Goal: Task Accomplishment & Management: Manage account settings

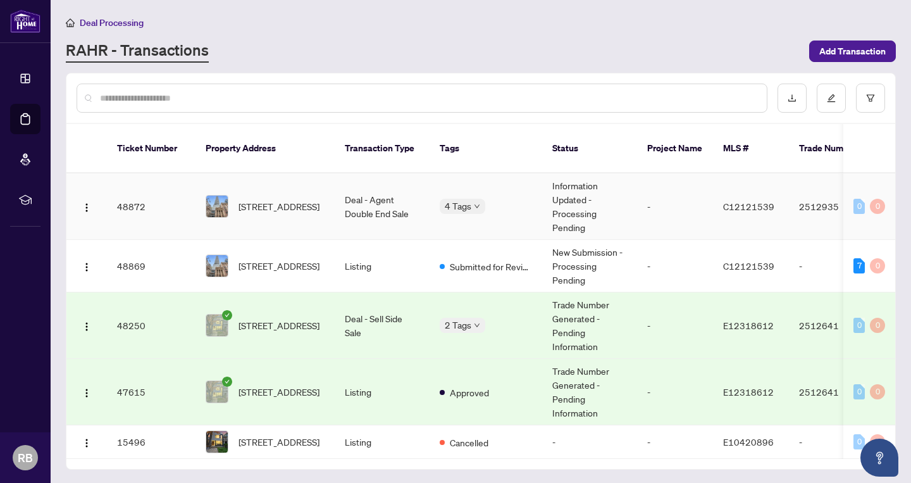
click at [358, 198] on td "Deal - Agent Double End Sale" at bounding box center [382, 206] width 95 height 66
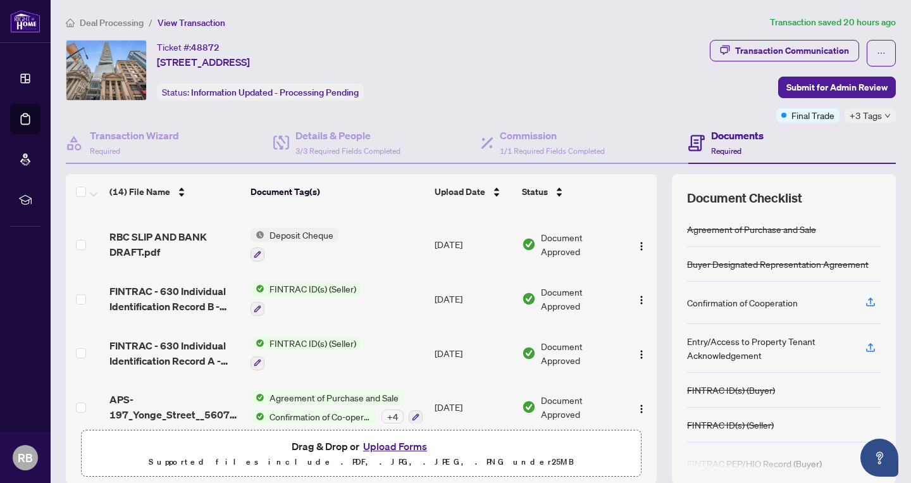
scroll to position [539, 0]
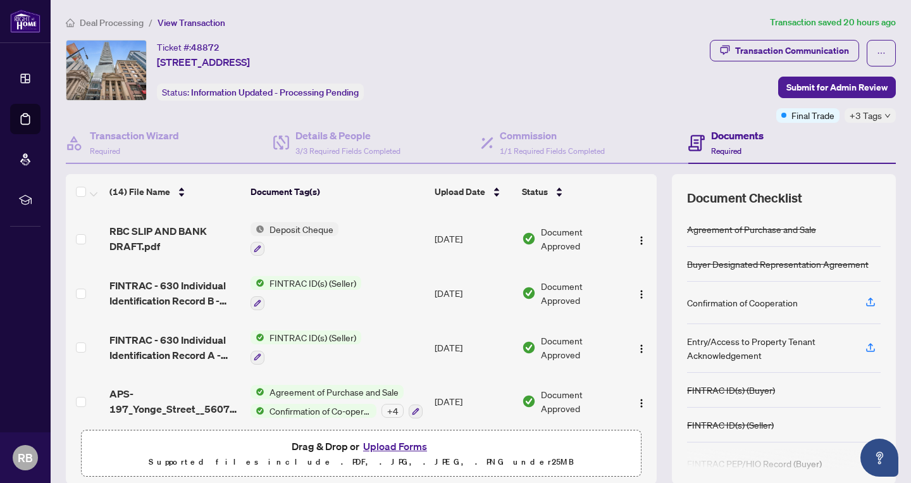
click at [389, 403] on div "+ 4" at bounding box center [392, 410] width 22 height 14
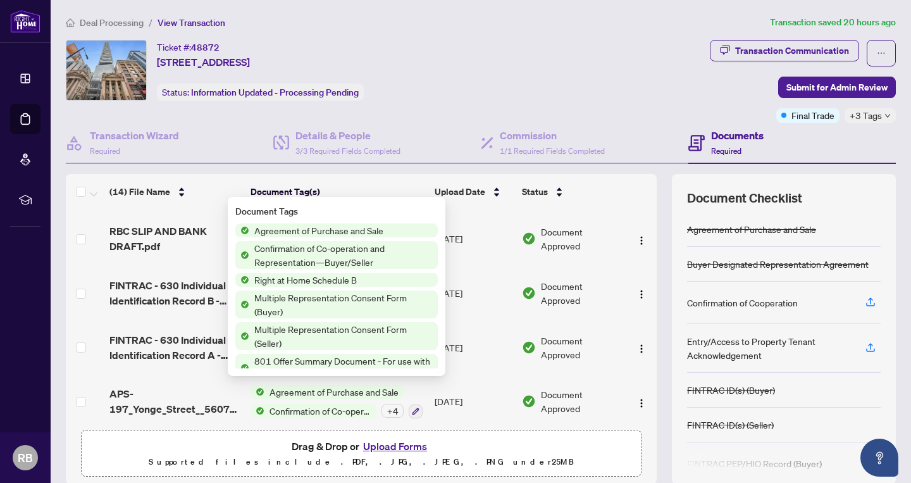
click at [389, 403] on div "+ 4" at bounding box center [392, 410] width 22 height 14
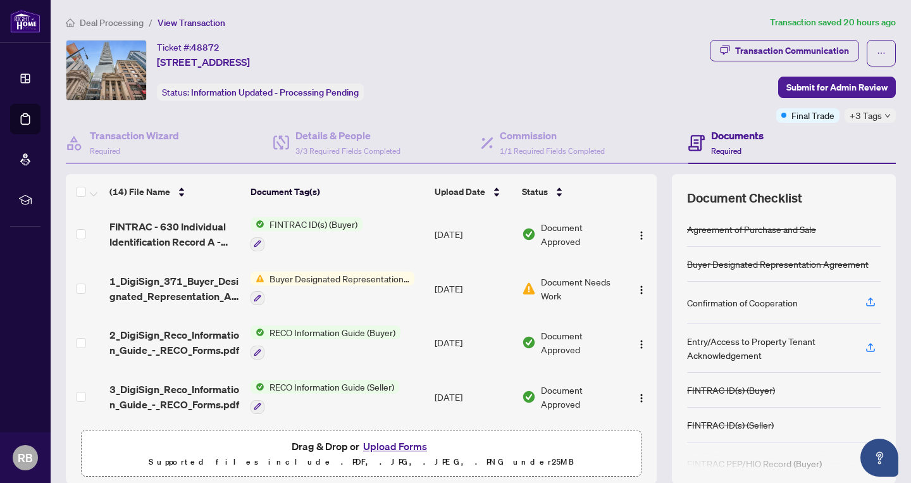
scroll to position [295, 0]
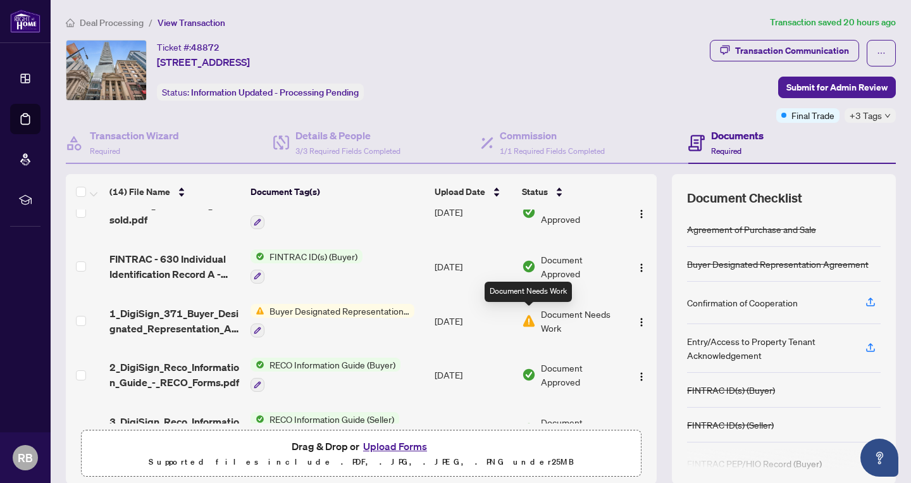
click at [529, 318] on img at bounding box center [529, 321] width 14 height 14
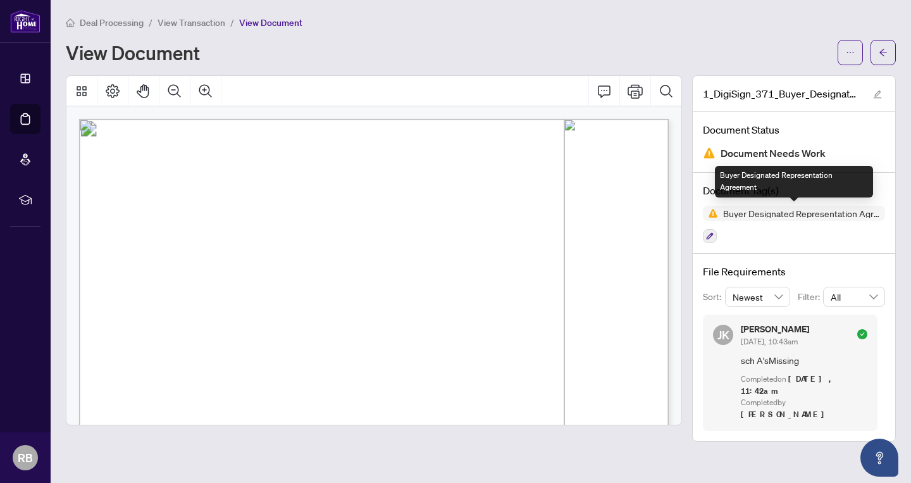
click at [806, 214] on span "Buyer Designated Representation Agreement" at bounding box center [801, 213] width 167 height 9
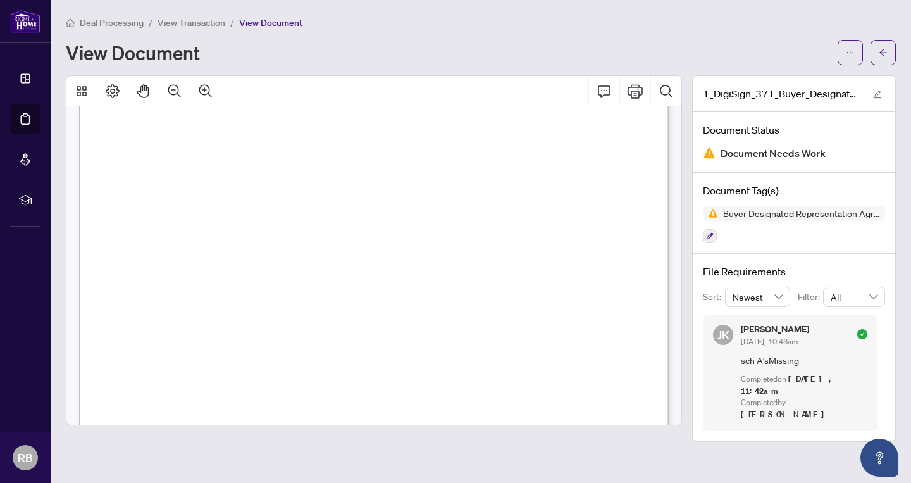
scroll to position [2263, 0]
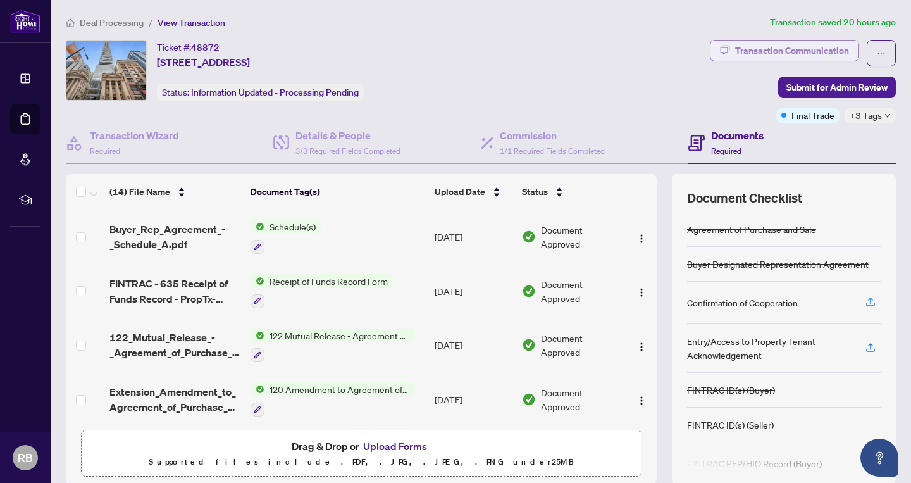
click at [761, 49] on div "Transaction Communication" at bounding box center [792, 50] width 114 height 20
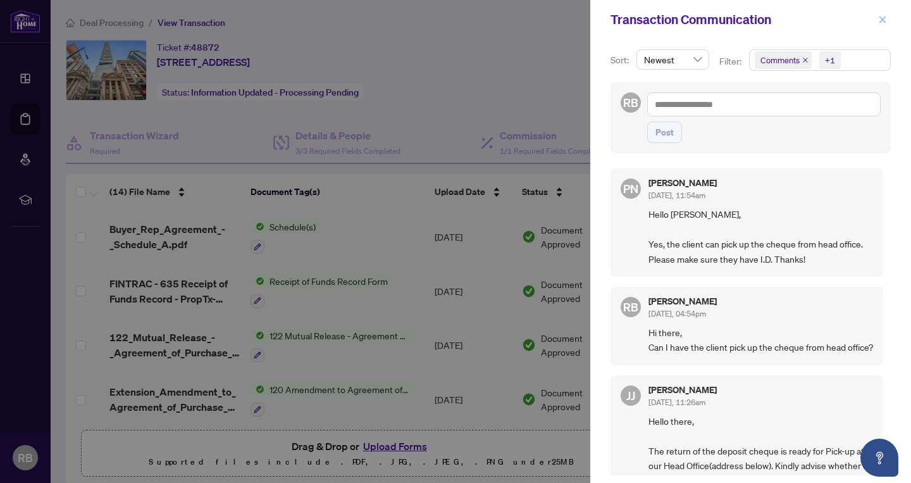
click at [882, 16] on icon "close" at bounding box center [882, 19] width 9 height 9
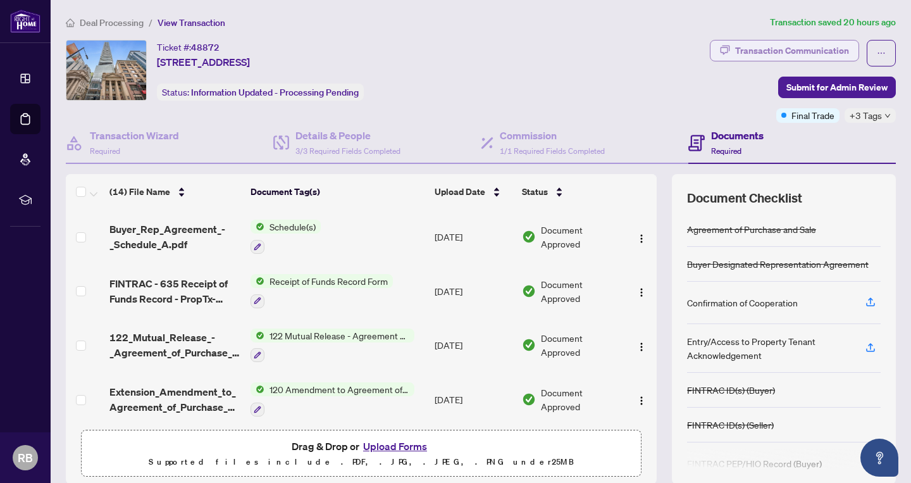
click at [765, 47] on div "Transaction Communication" at bounding box center [792, 50] width 114 height 20
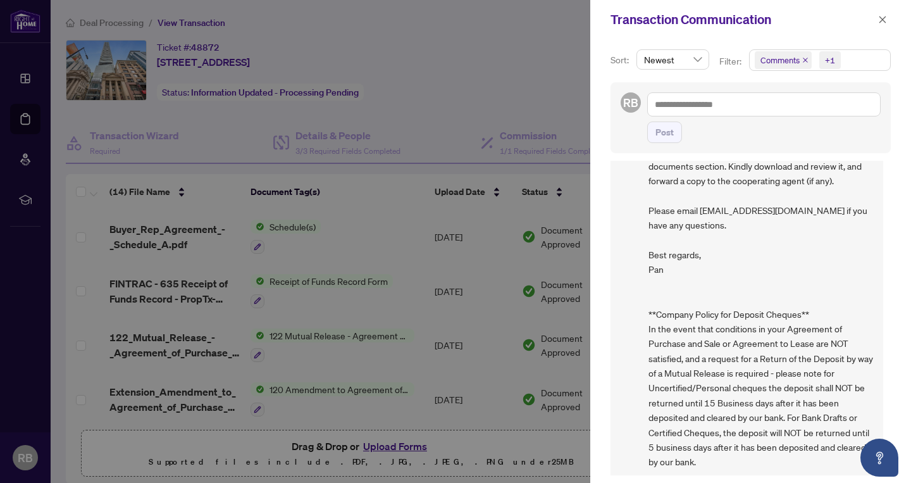
scroll to position [3, 0]
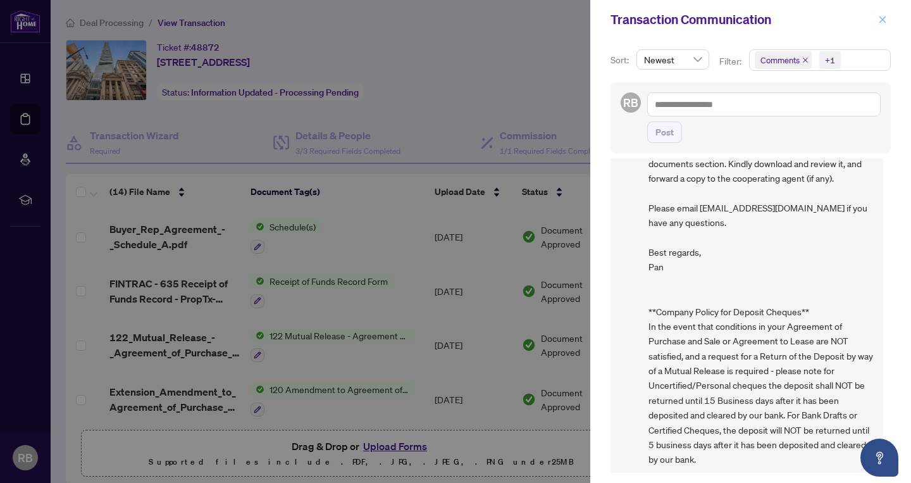
click at [886, 18] on icon "close" at bounding box center [882, 19] width 9 height 9
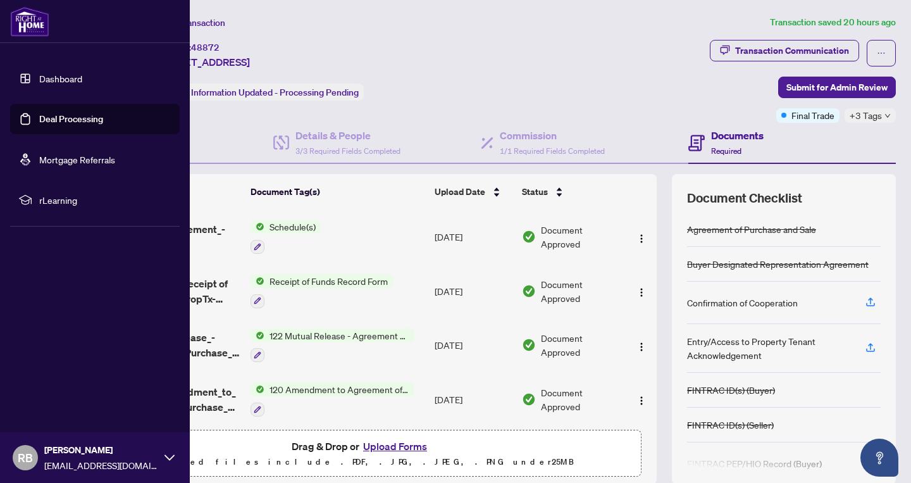
click at [70, 121] on link "Deal Processing" at bounding box center [71, 118] width 64 height 11
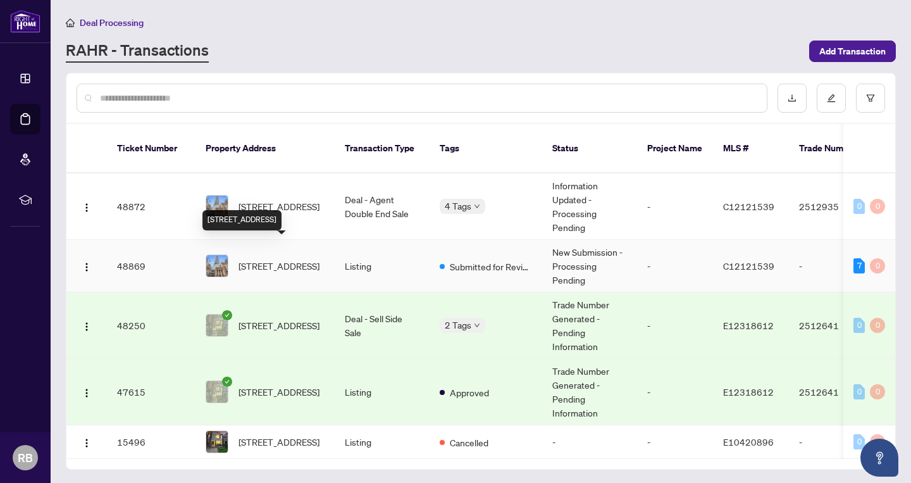
click at [296, 259] on span "[STREET_ADDRESS]" at bounding box center [278, 266] width 81 height 14
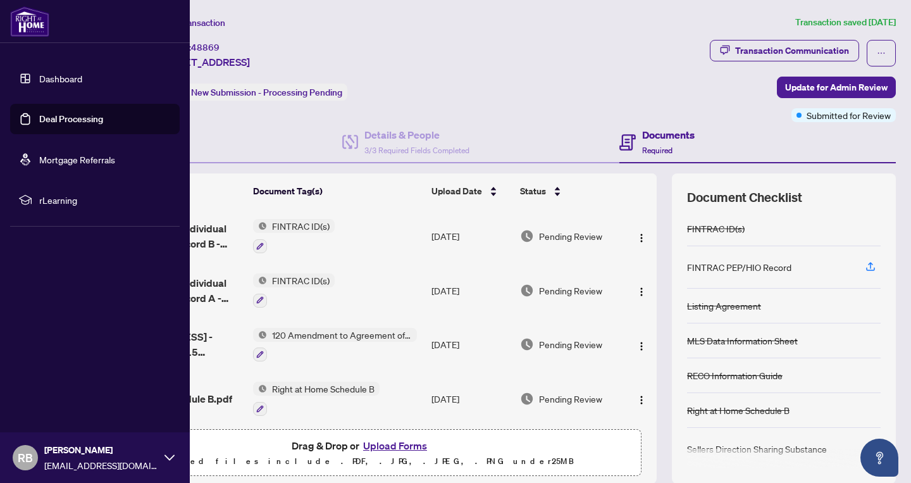
click at [63, 118] on link "Deal Processing" at bounding box center [71, 118] width 64 height 11
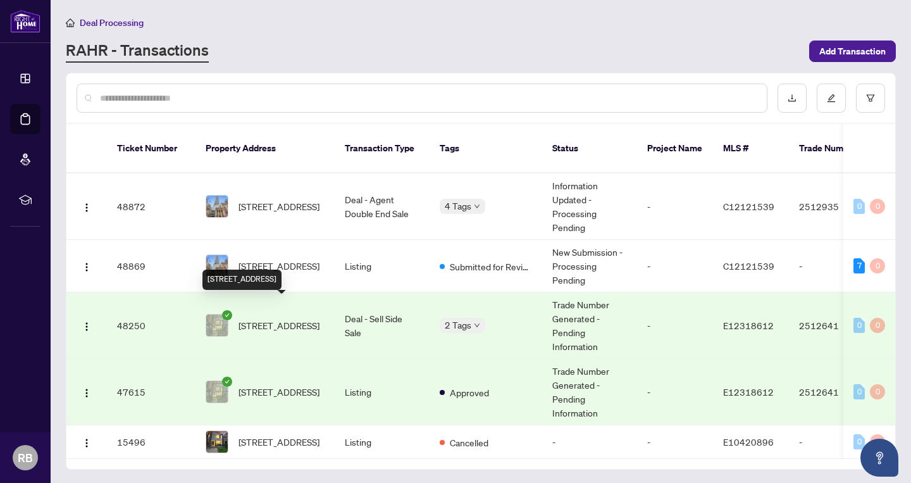
click at [308, 318] on span "[STREET_ADDRESS]" at bounding box center [278, 325] width 81 height 14
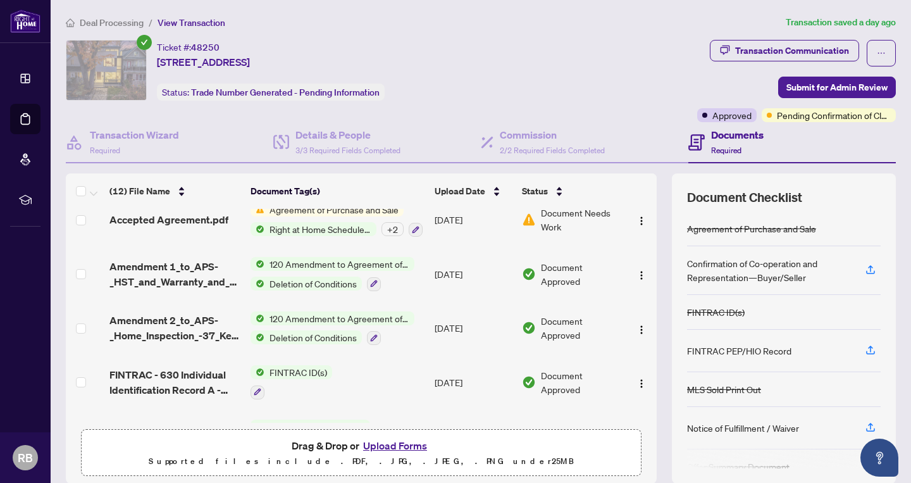
scroll to position [194, 0]
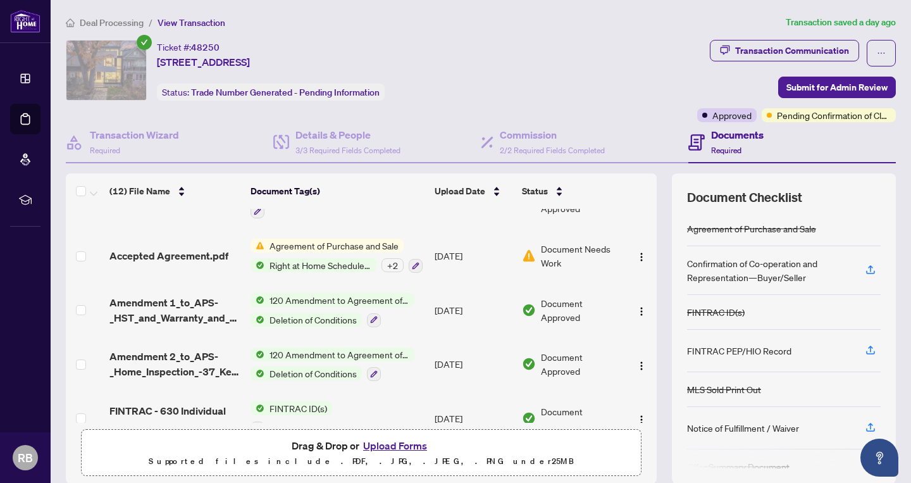
click at [395, 268] on div "+ 2" at bounding box center [392, 265] width 22 height 14
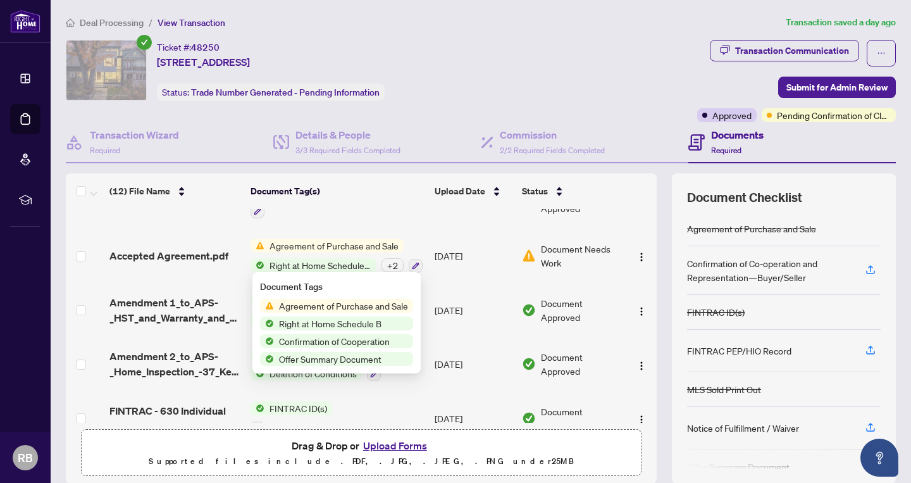
click at [395, 268] on div "+ 2" at bounding box center [392, 265] width 22 height 14
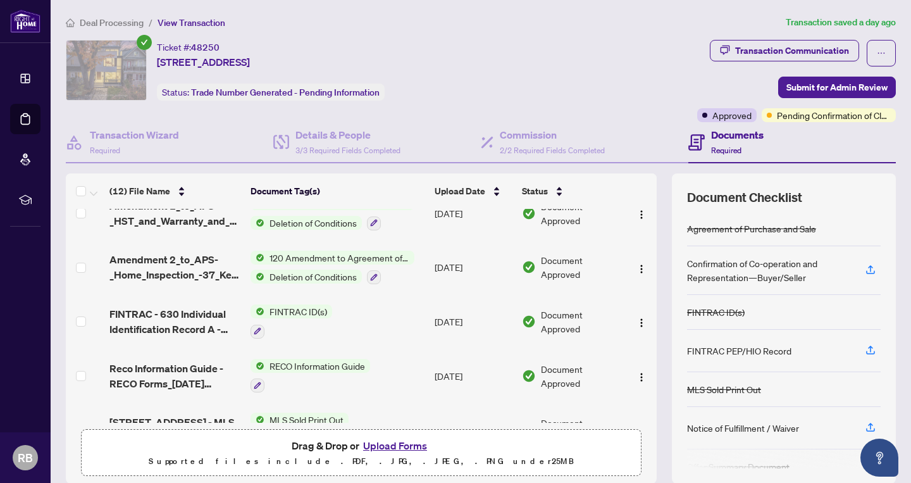
scroll to position [0, 0]
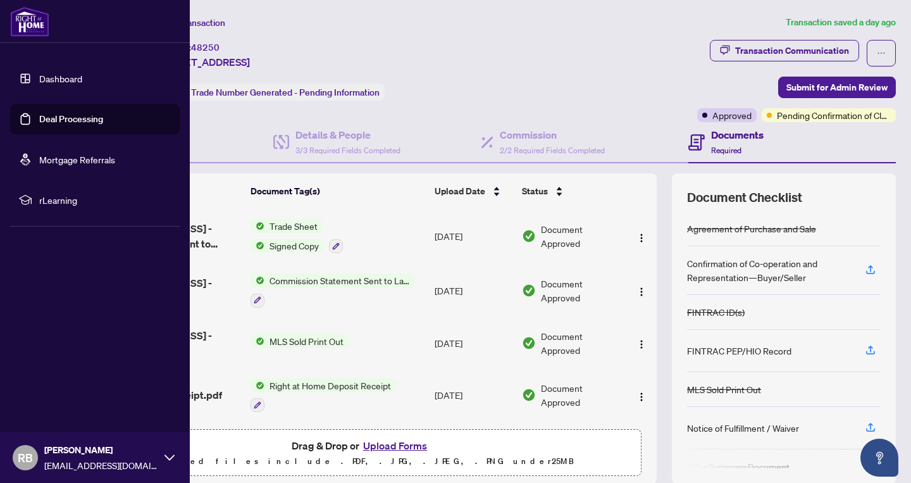
click at [66, 118] on link "Deal Processing" at bounding box center [71, 118] width 64 height 11
